Goal: Task Accomplishment & Management: Use online tool/utility

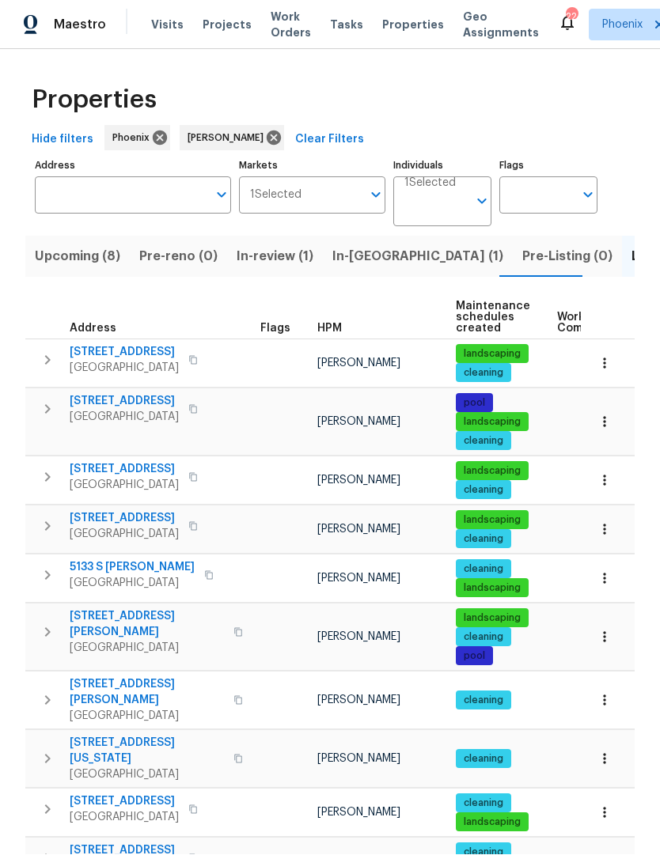
scroll to position [1, 0]
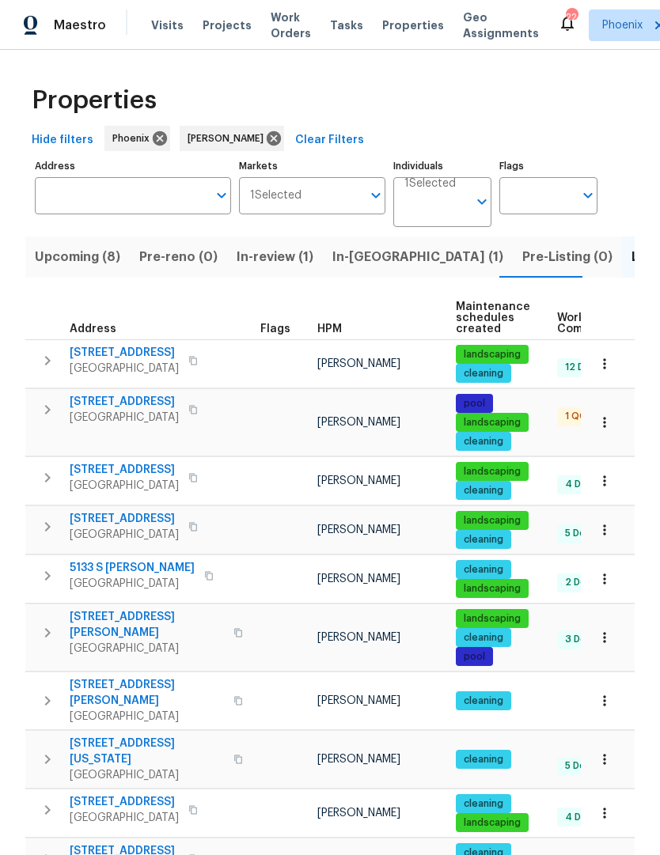
click at [98, 266] on span "Upcoming (8)" at bounding box center [77, 257] width 85 height 22
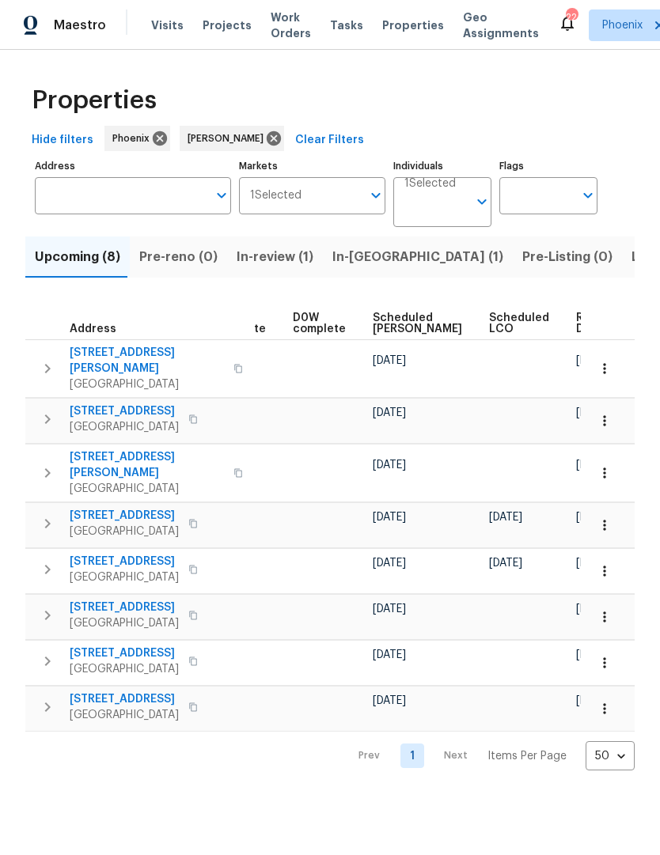
scroll to position [0, 398]
click at [577, 324] on span "Ready Date" at bounding box center [594, 323] width 35 height 22
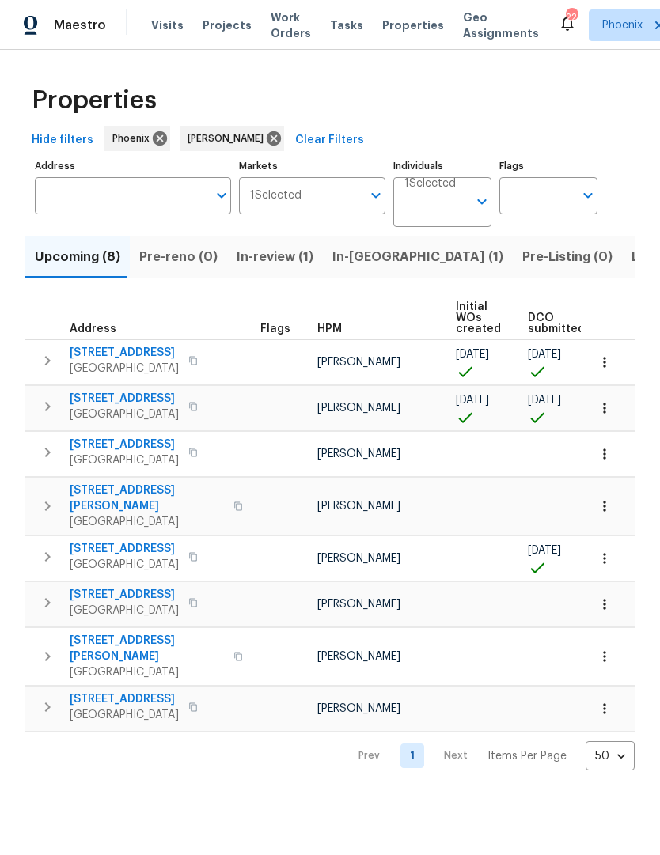
click at [136, 392] on span "8864 E Rainier Dr" at bounding box center [124, 399] width 109 height 16
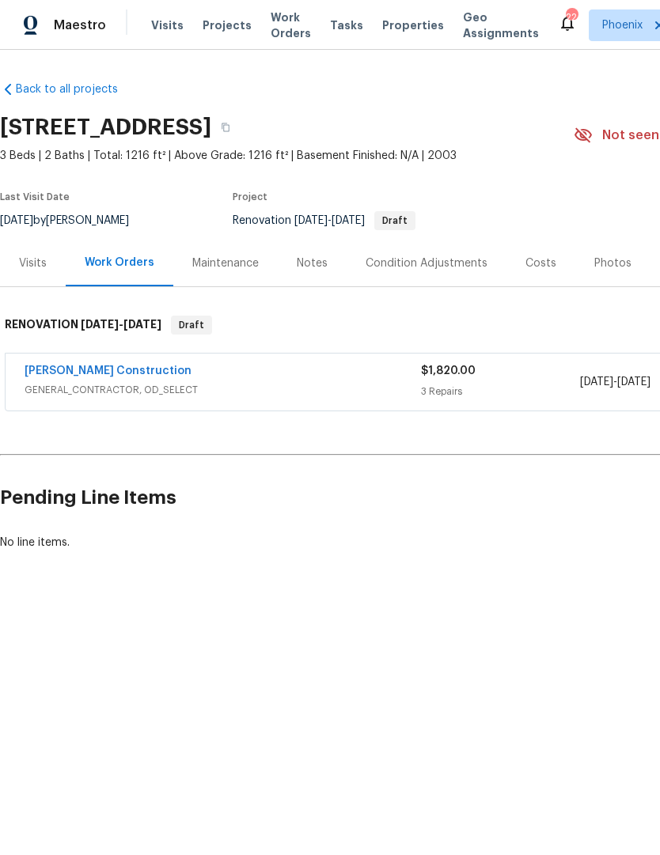
click at [546, 257] on div "Costs" at bounding box center [540, 263] width 31 height 16
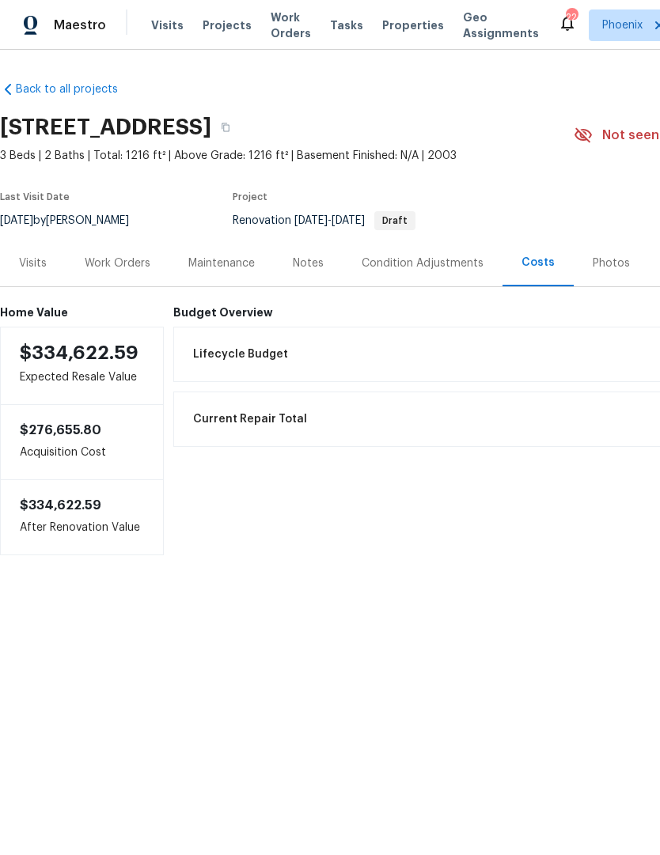
click at [129, 263] on div "Work Orders" at bounding box center [118, 263] width 66 height 16
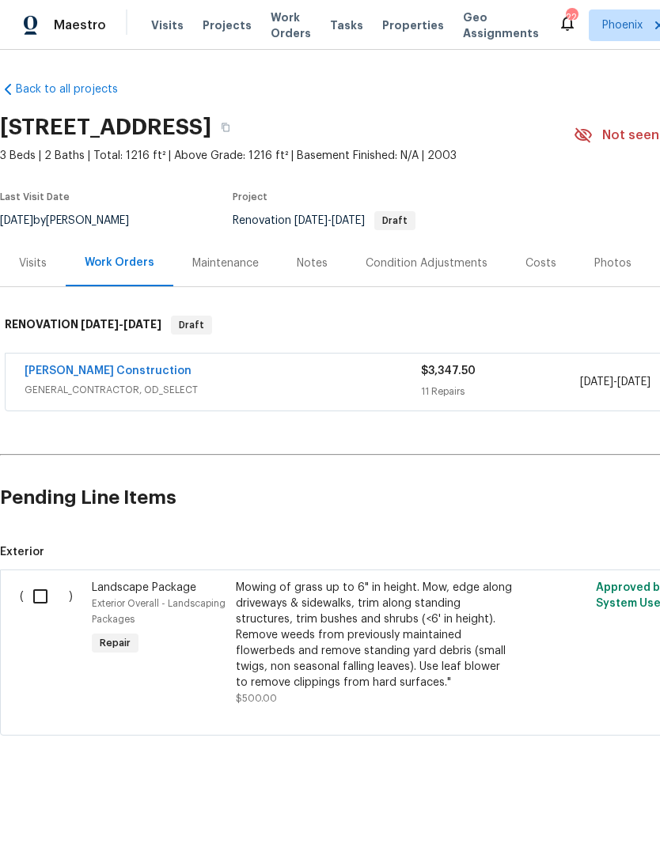
click at [52, 587] on input "checkbox" at bounding box center [46, 596] width 45 height 33
checkbox input "true"
click at [586, 807] on span "Create Work Order" at bounding box center [568, 816] width 105 height 20
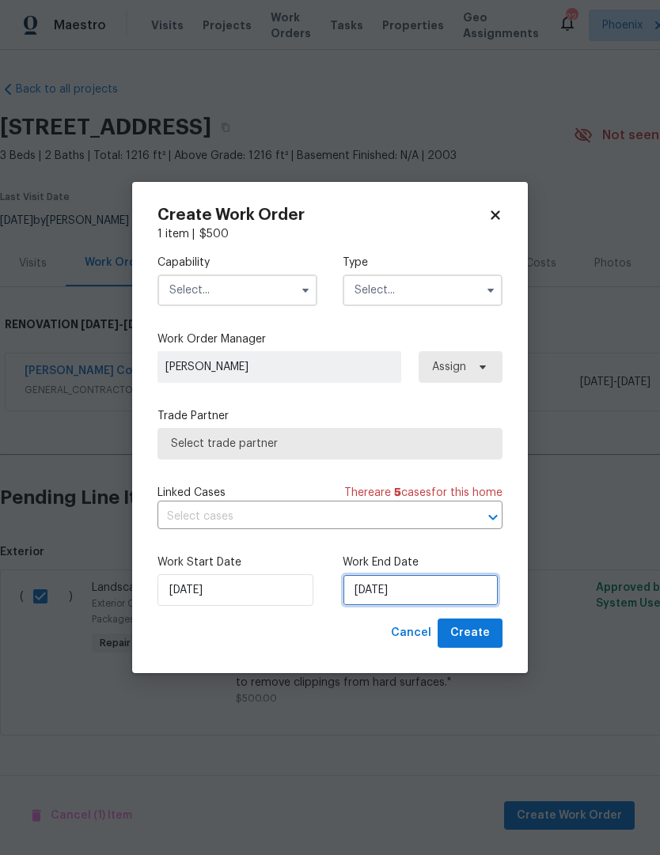
click at [426, 592] on input "[DATE]" at bounding box center [420, 590] width 156 height 32
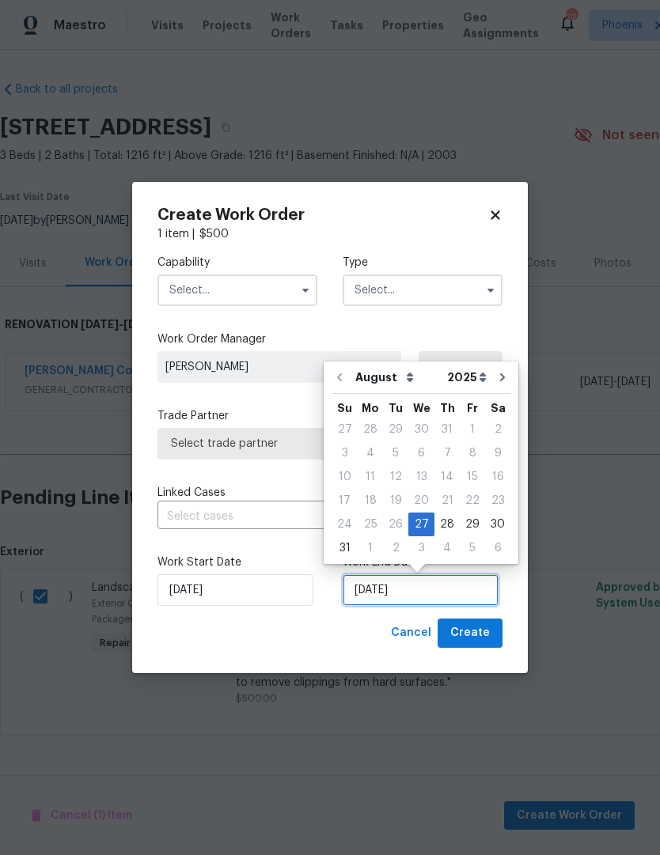
scroll to position [1, 0]
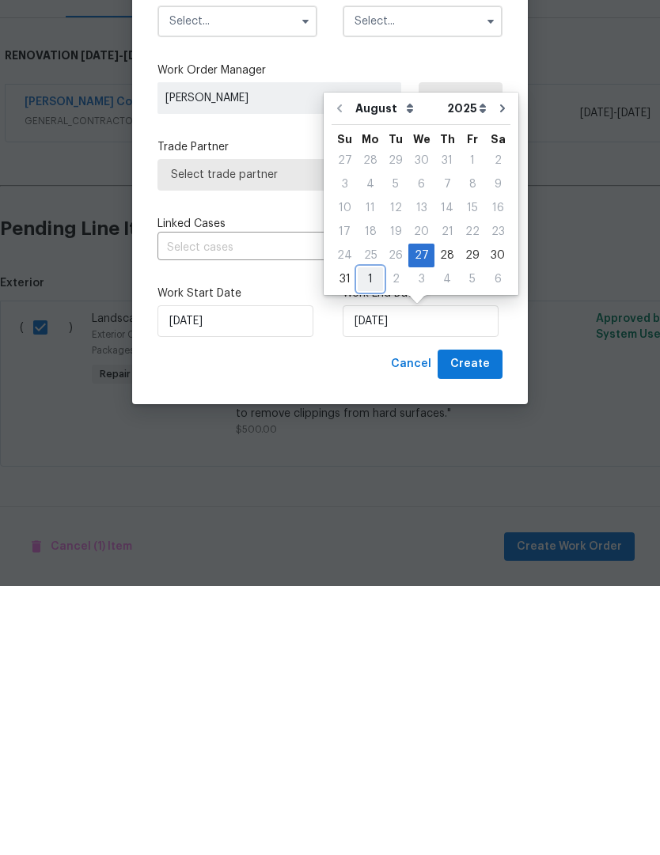
click at [365, 537] on div "1" at bounding box center [369, 548] width 25 height 22
type input "[DATE]"
select select "8"
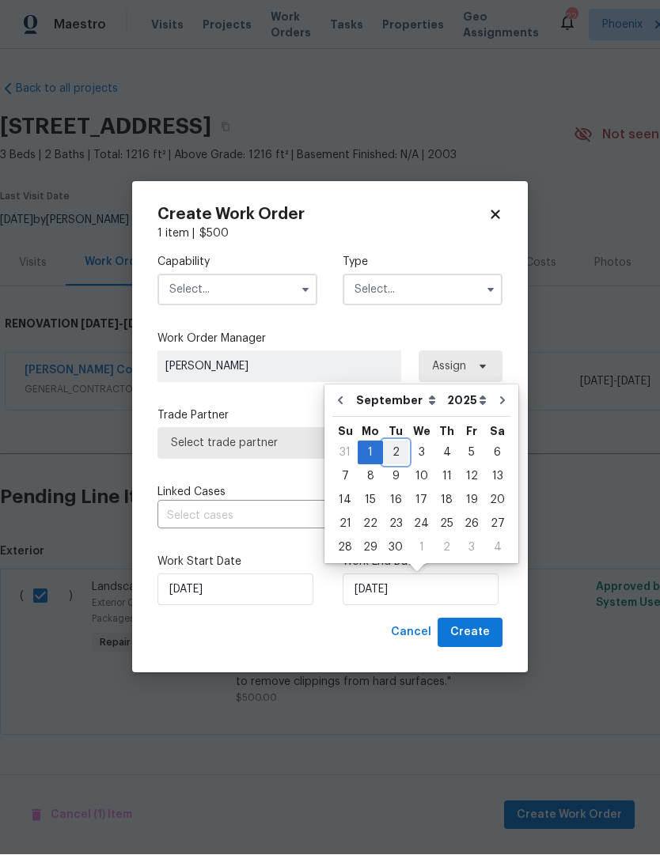
click at [390, 452] on div "2" at bounding box center [395, 453] width 25 height 22
type input "[DATE]"
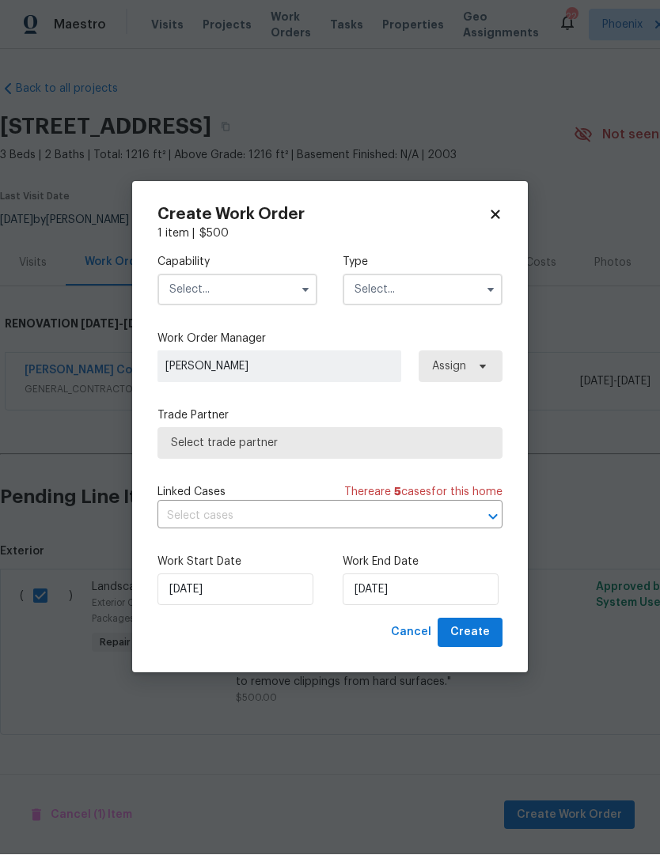
click at [291, 287] on input "text" at bounding box center [237, 290] width 160 height 32
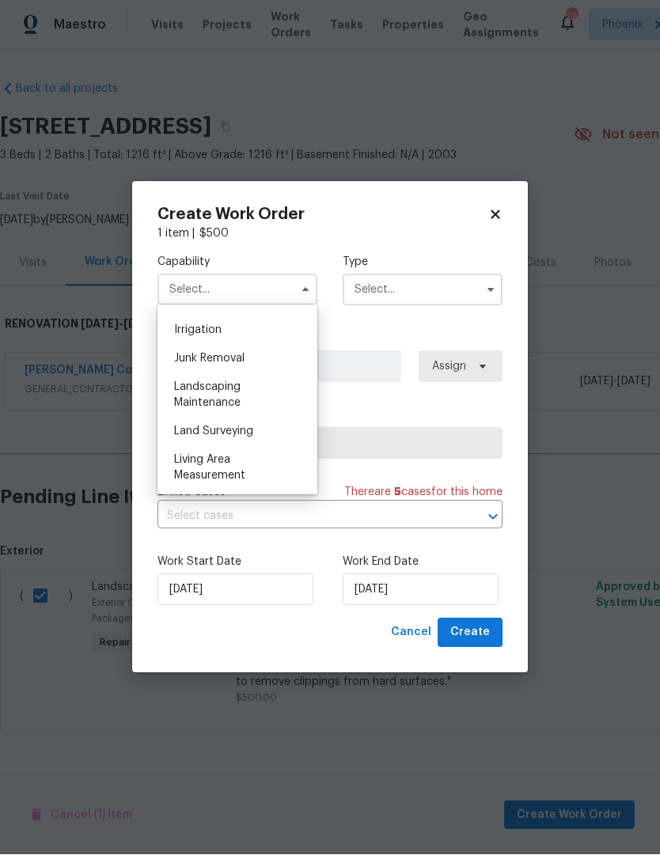
scroll to position [998, 0]
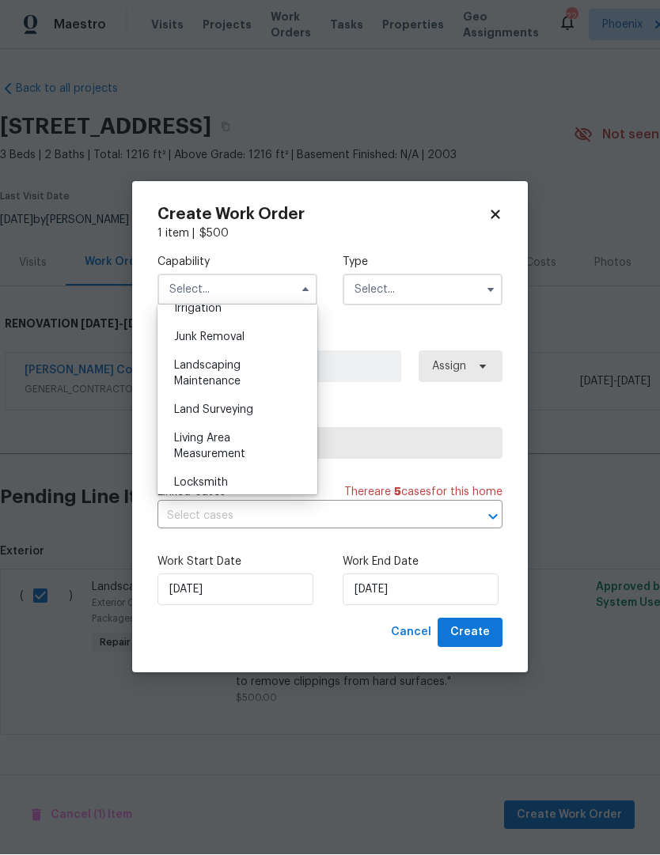
click at [244, 376] on div "Landscaping Maintenance" at bounding box center [237, 374] width 152 height 44
type input "Landscaping Maintenance"
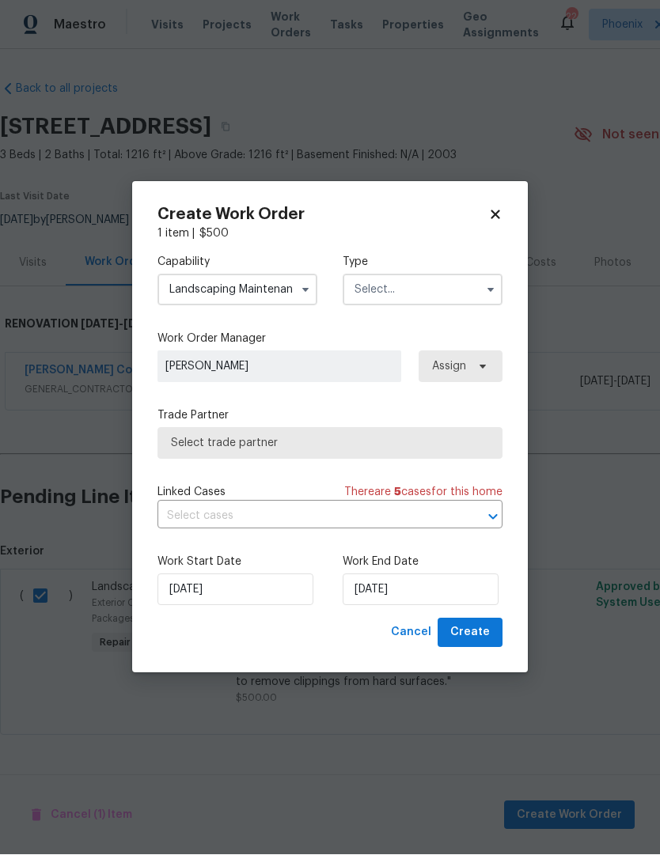
click at [420, 293] on input "text" at bounding box center [422, 290] width 160 height 32
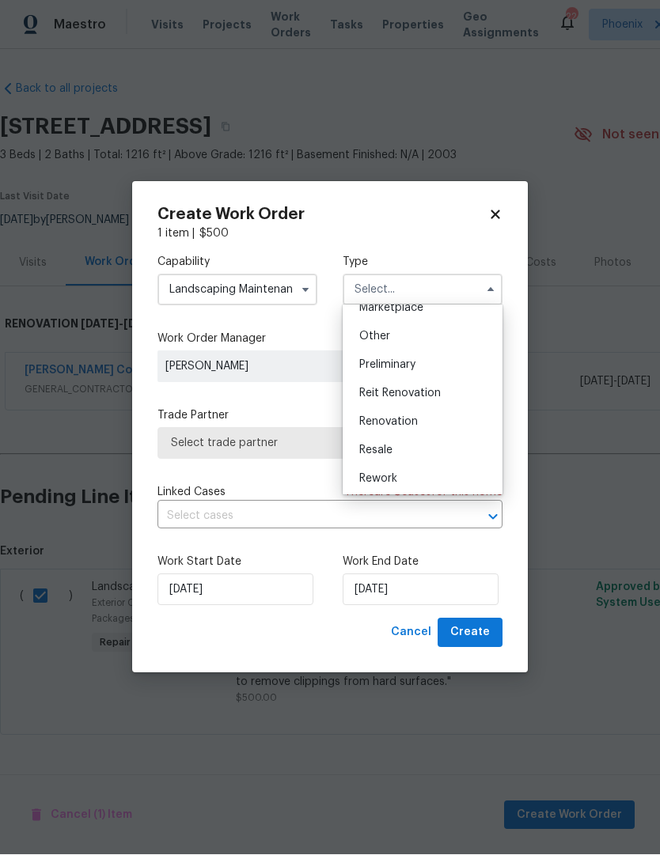
scroll to position [342, 0]
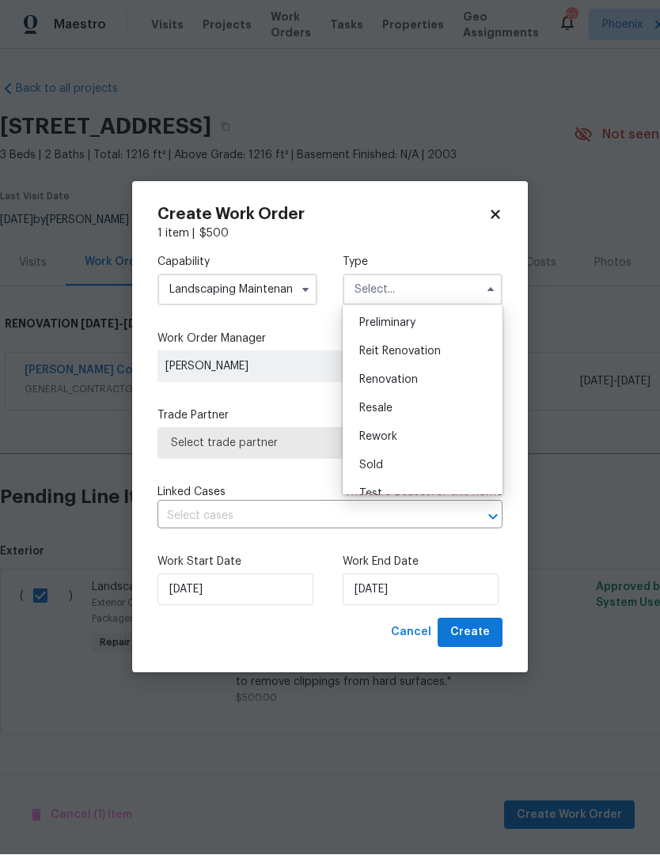
click at [392, 378] on span "Renovation" at bounding box center [388, 380] width 59 height 11
type input "Renovation"
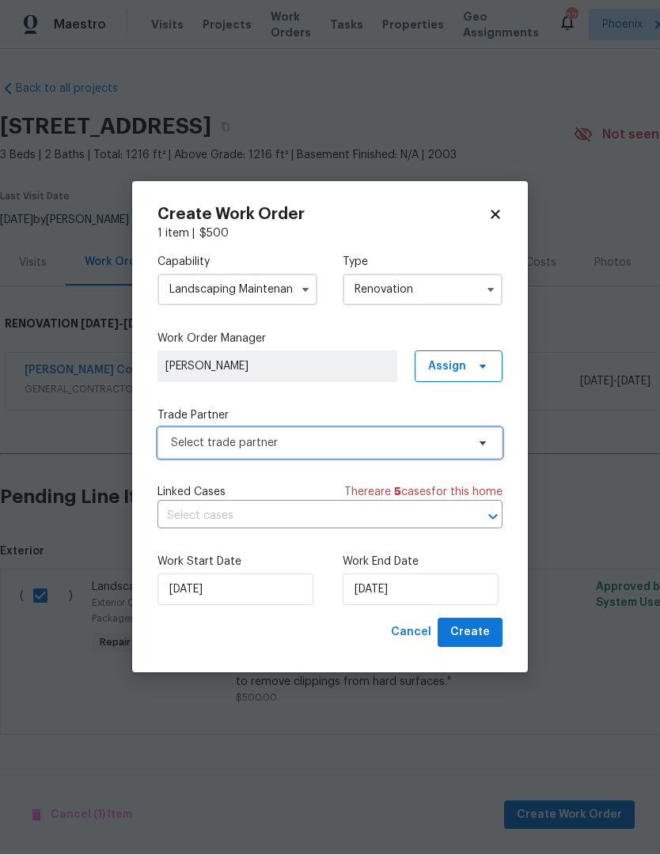
click at [441, 451] on span "Select trade partner" at bounding box center [329, 444] width 345 height 32
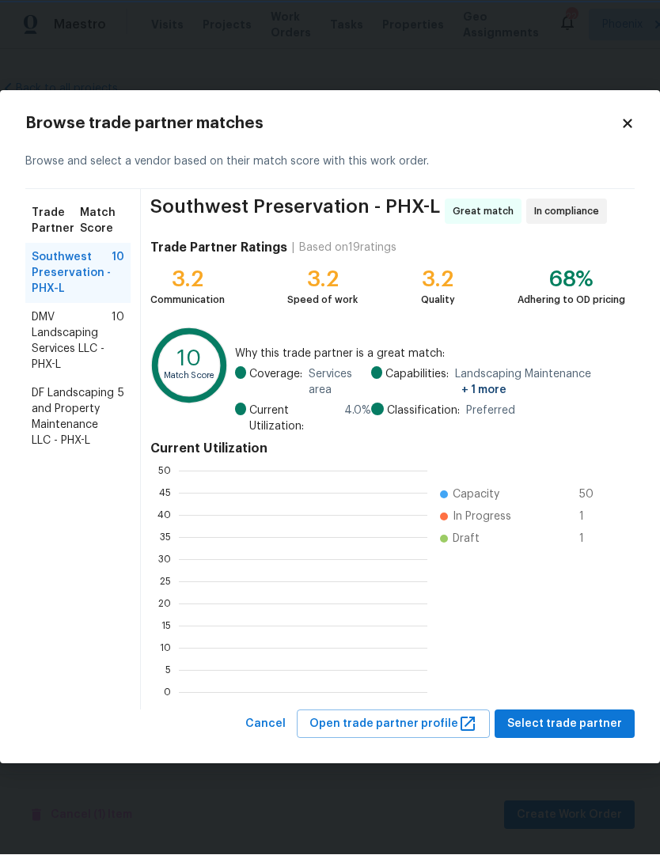
scroll to position [221, 248]
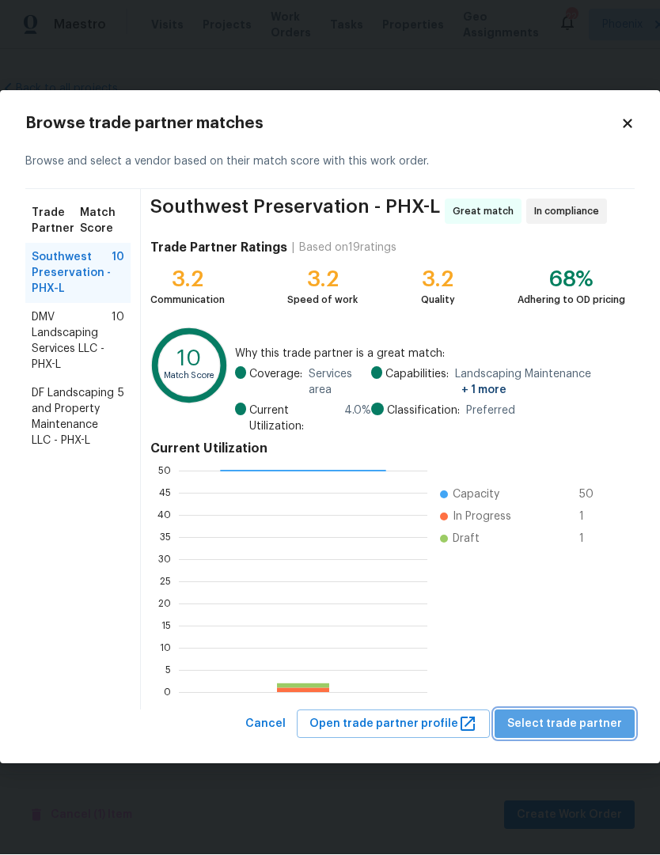
click at [595, 715] on span "Select trade partner" at bounding box center [564, 725] width 115 height 20
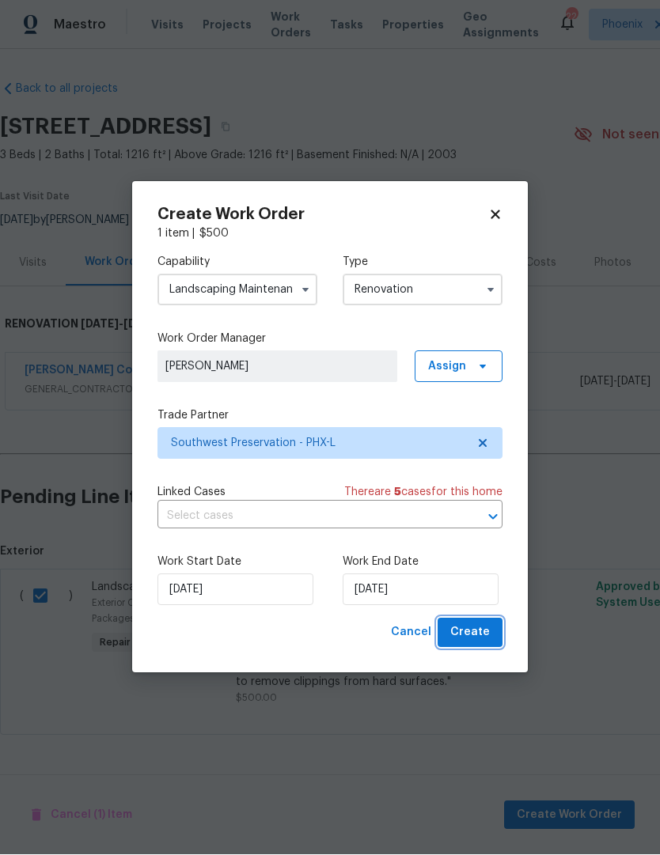
click at [472, 626] on span "Create" at bounding box center [470, 633] width 40 height 20
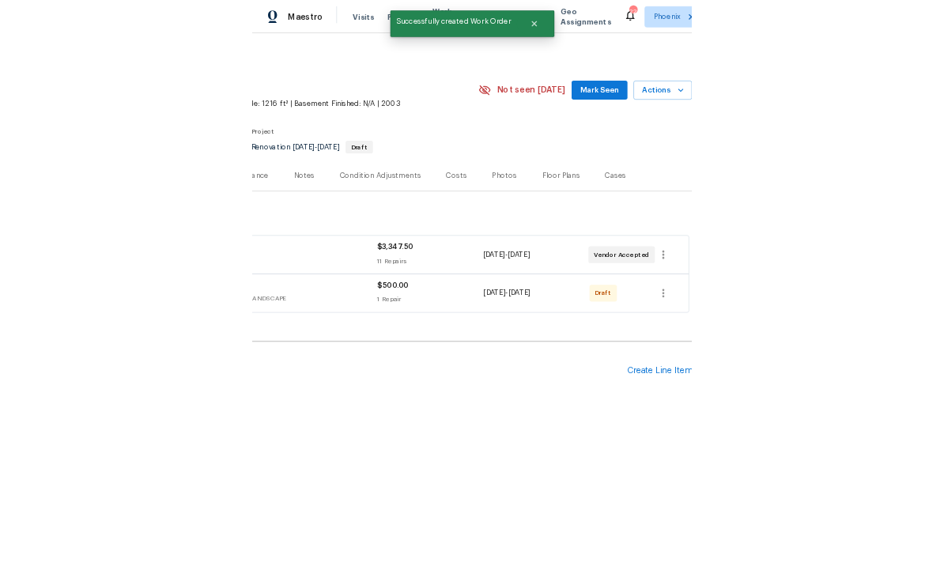
scroll to position [0, 234]
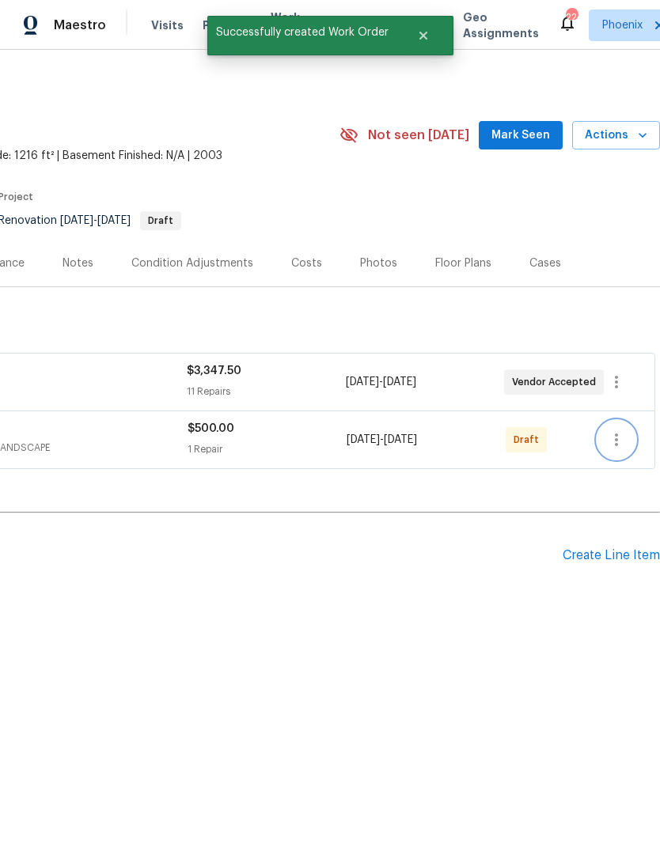
click at [618, 437] on icon "button" at bounding box center [616, 439] width 19 height 19
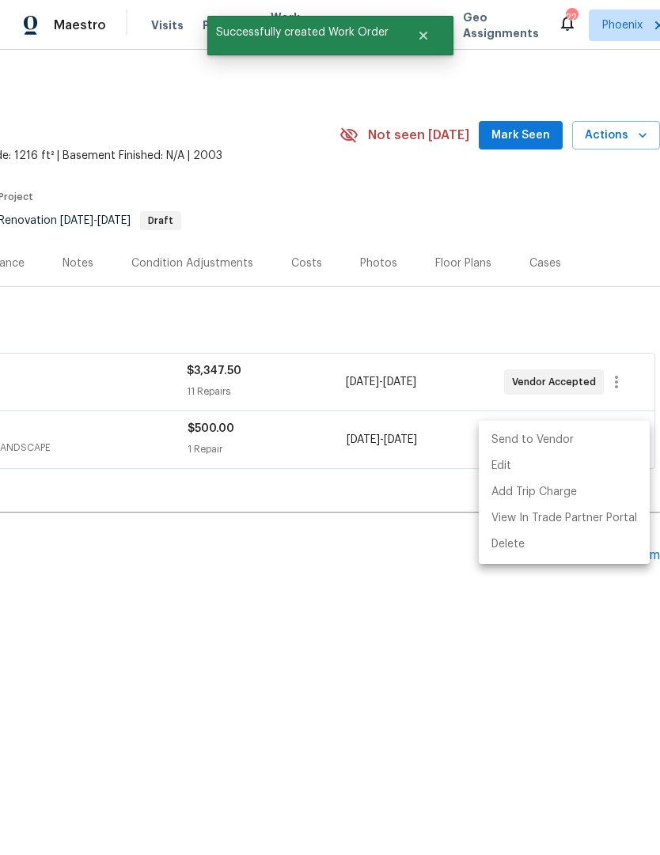
click li "Send to Vendor"
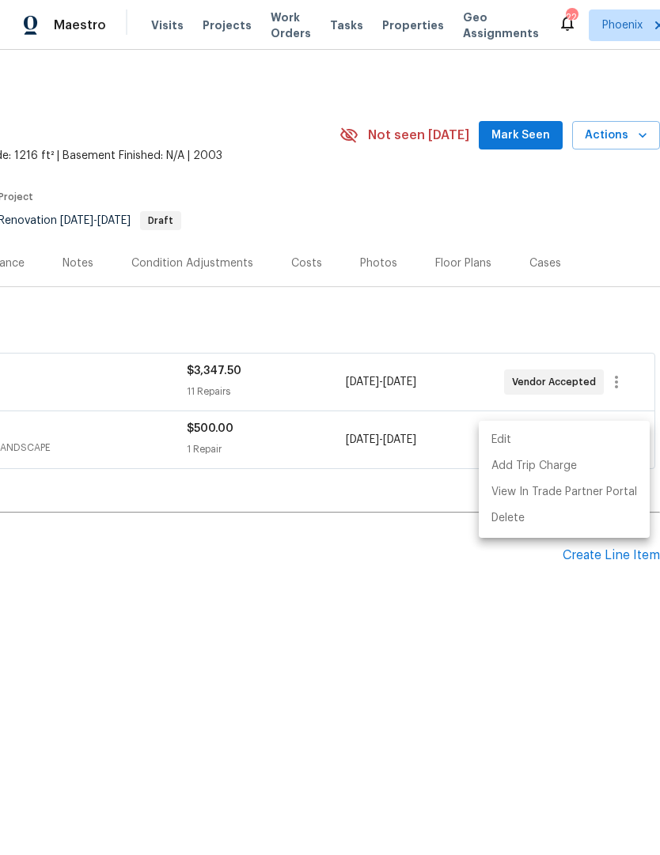
click div
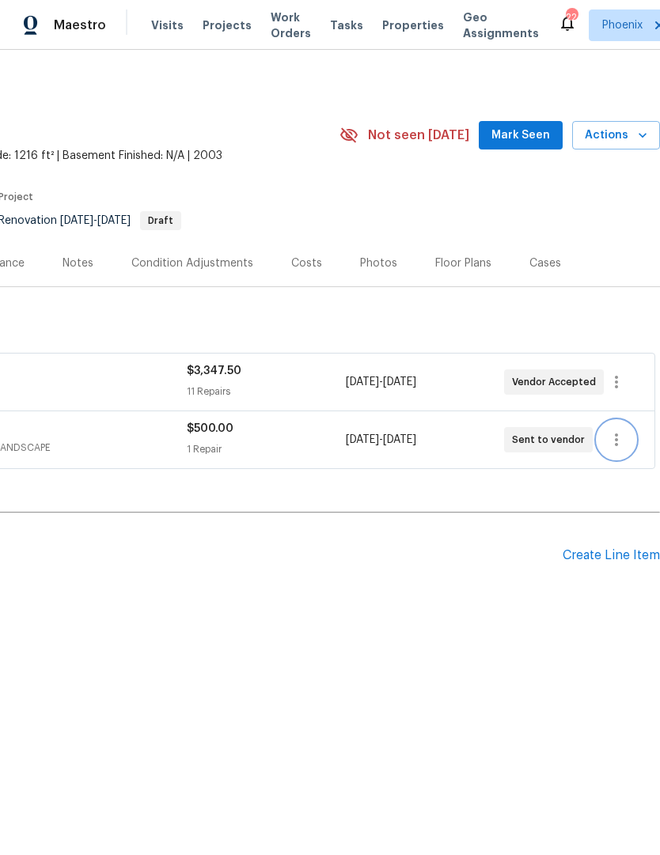
scroll to position [0, 0]
